Goal: Find specific page/section: Find specific page/section

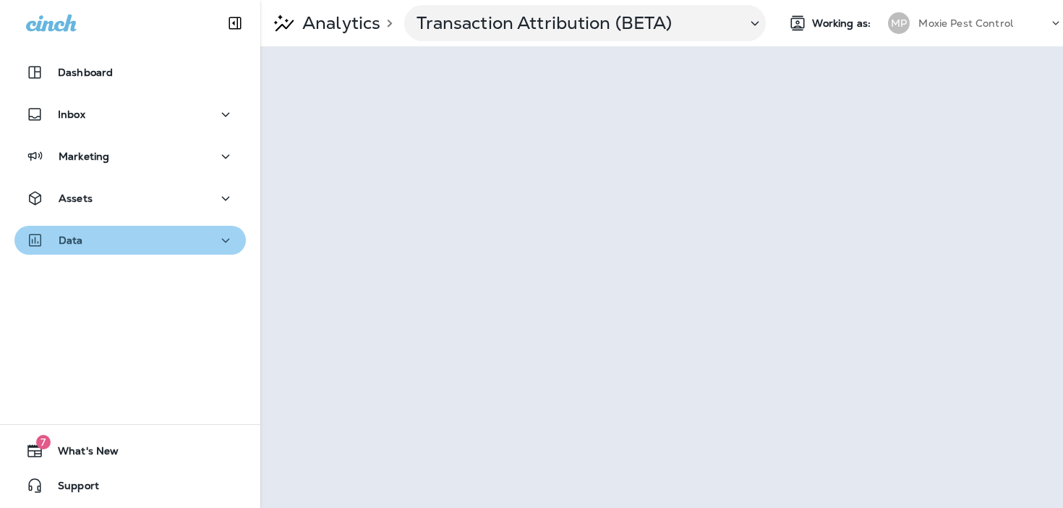
click at [111, 235] on div "Data" at bounding box center [130, 240] width 208 height 18
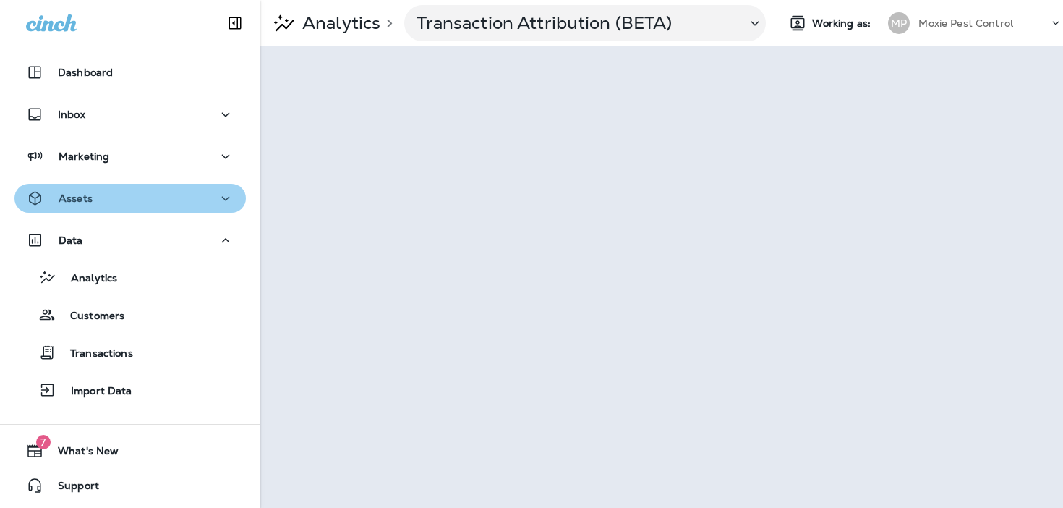
click at [140, 195] on div "Assets" at bounding box center [130, 199] width 208 height 18
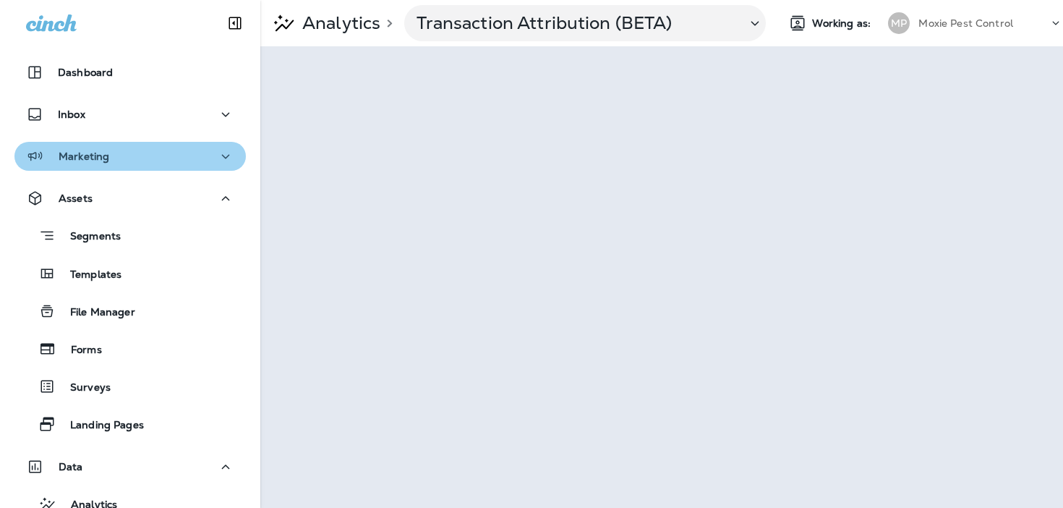
click at [193, 145] on button "Marketing" at bounding box center [129, 156] width 231 height 29
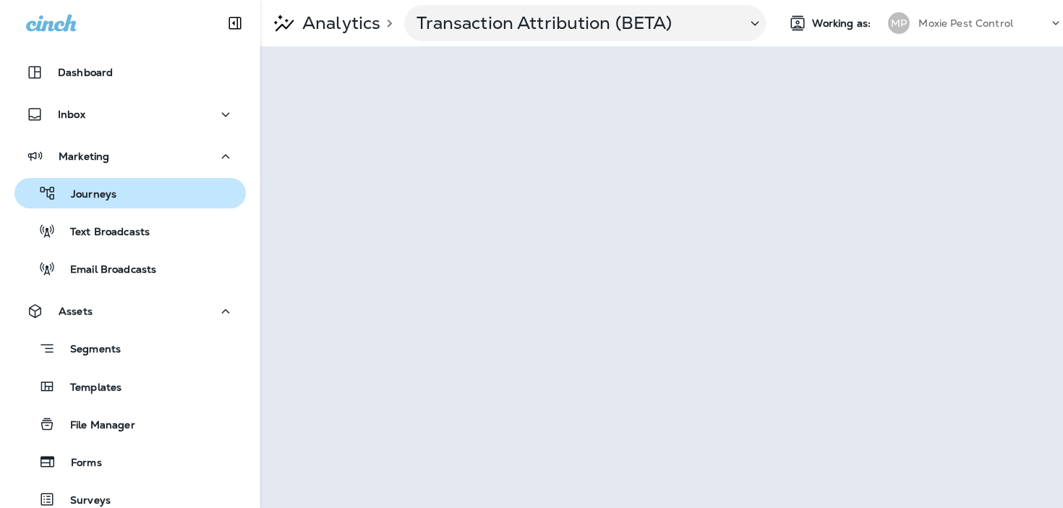
click at [180, 178] on button "Journeys" at bounding box center [129, 193] width 231 height 30
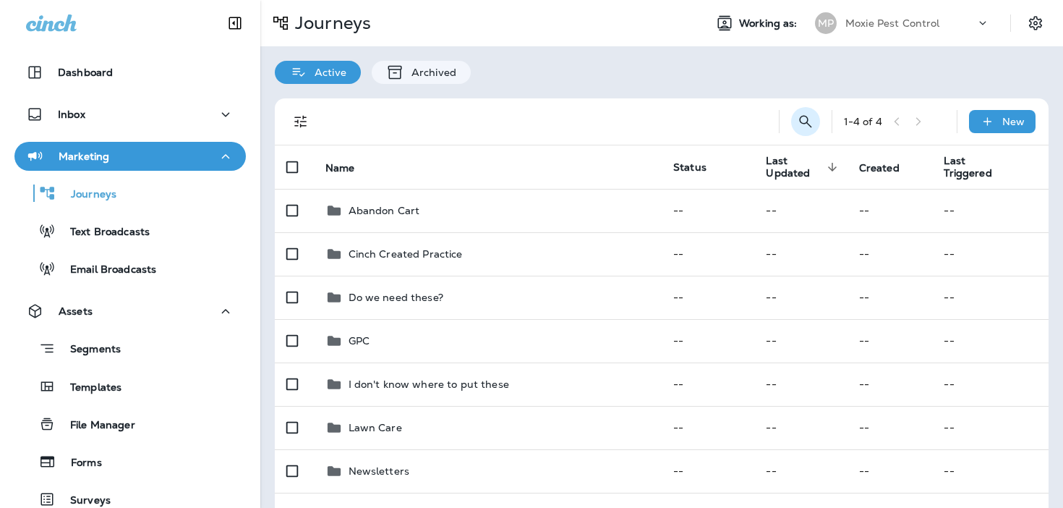
click at [802, 118] on icon "Search Journeys" at bounding box center [805, 121] width 17 height 17
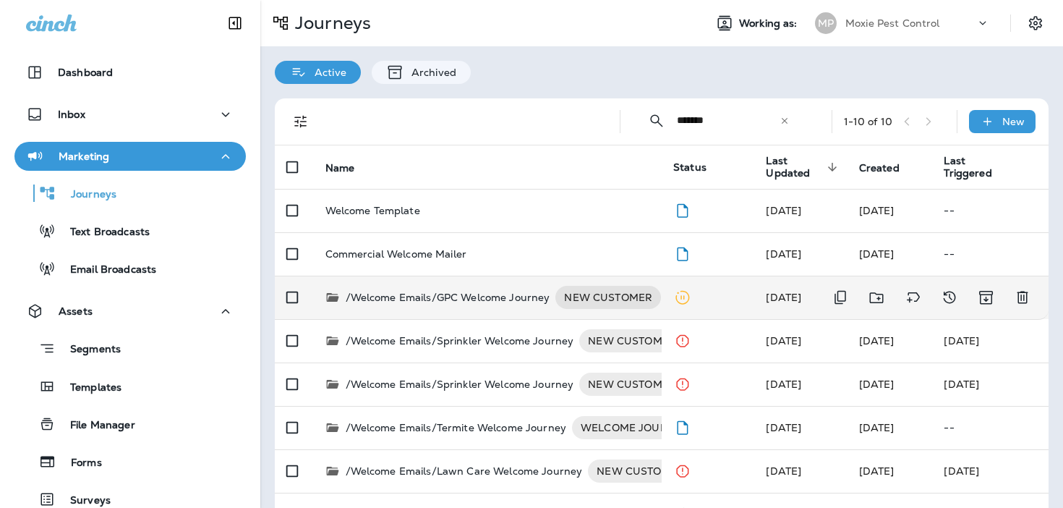
type input "*******"
click at [472, 293] on p "/Welcome Emails/GPC Welcome Journey" at bounding box center [448, 297] width 205 height 23
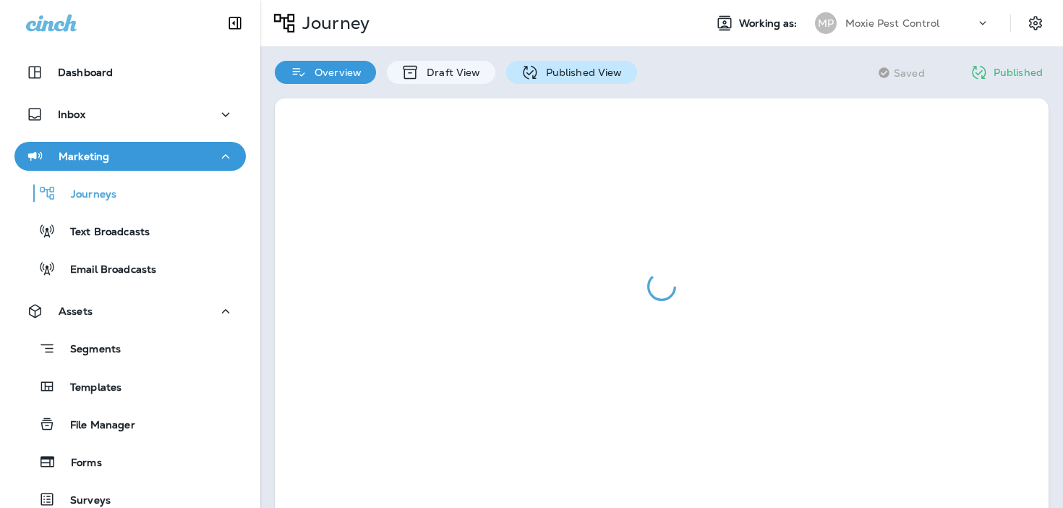
click at [555, 69] on p "Published View" at bounding box center [581, 73] width 84 height 12
